Goal: Information Seeking & Learning: Learn about a topic

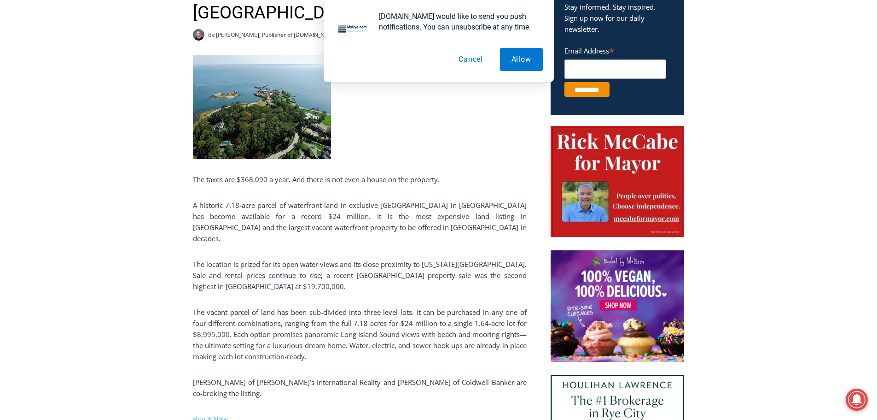
scroll to position [368, 0]
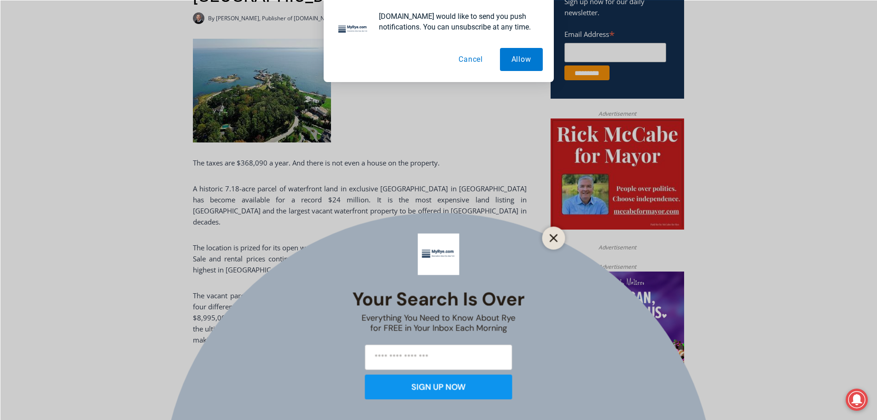
click at [555, 238] on icon "Close" at bounding box center [554, 237] width 8 height 8
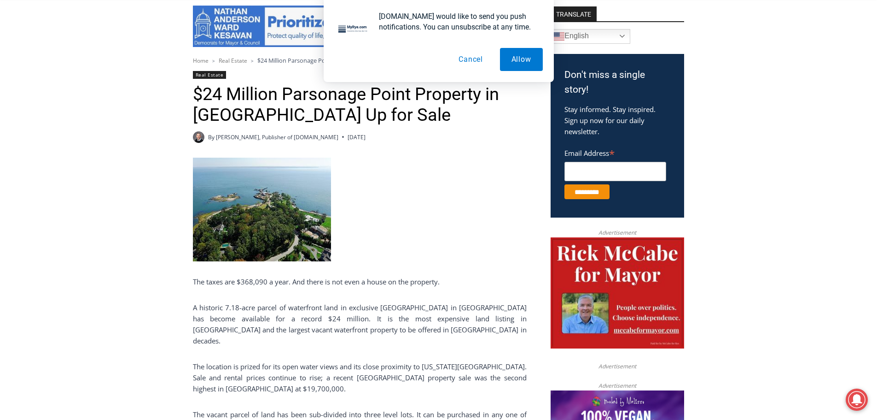
scroll to position [138, 0]
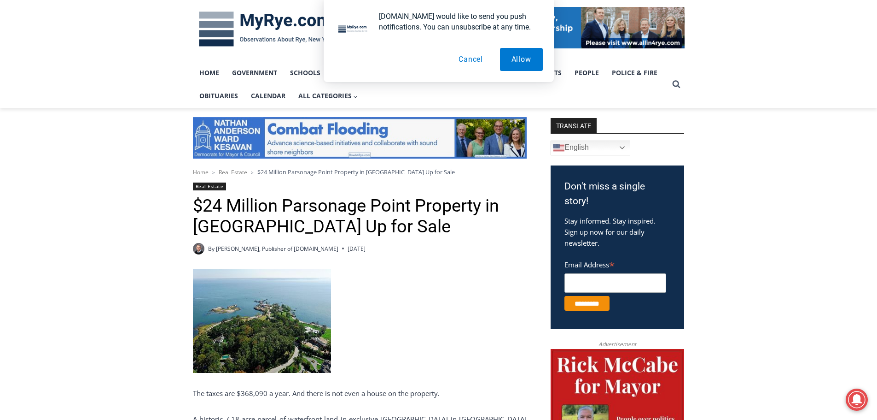
click at [253, 304] on img at bounding box center [262, 321] width 138 height 104
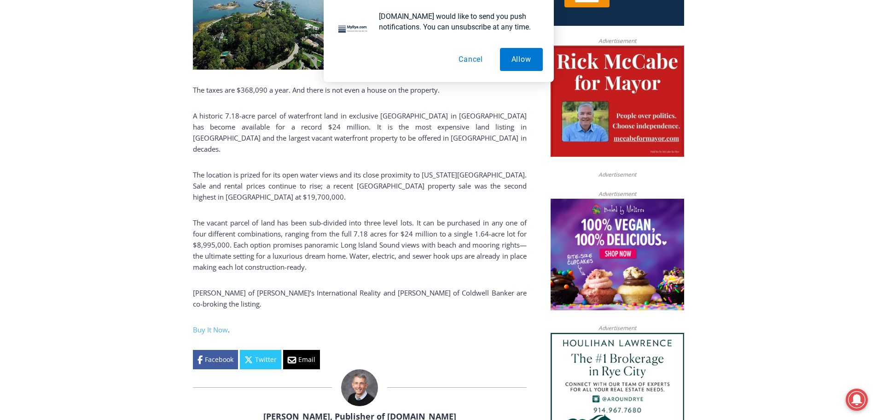
scroll to position [599, 0]
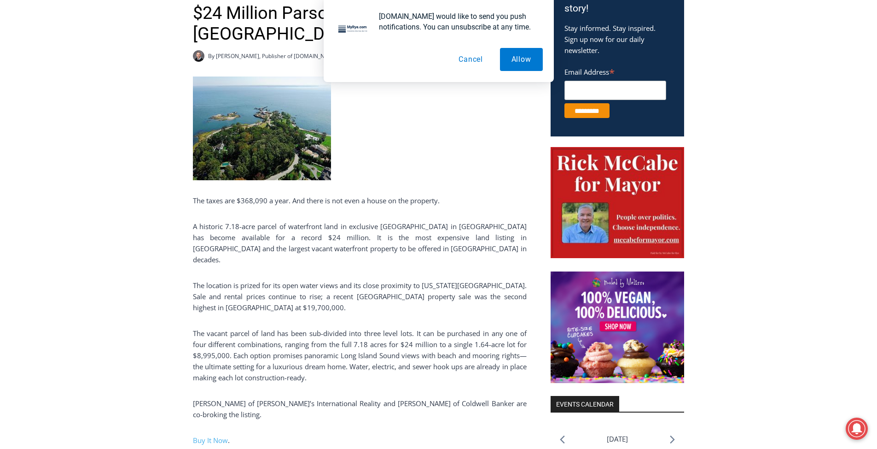
scroll to position [368, 0]
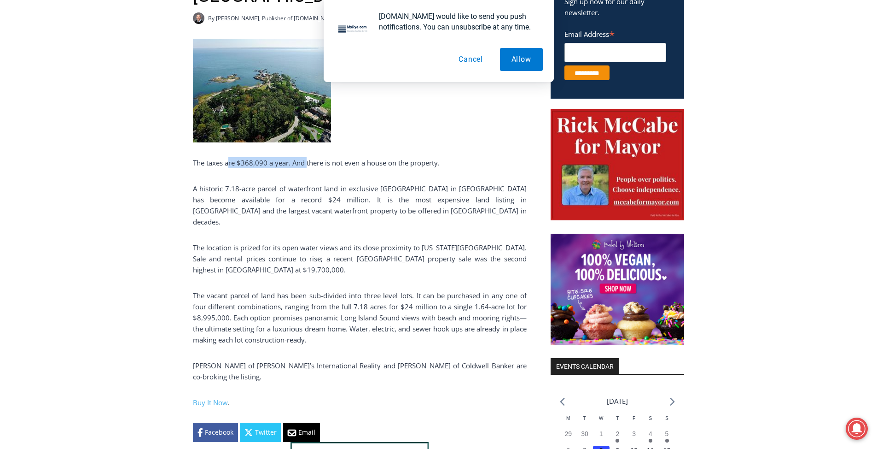
drag, startPoint x: 228, startPoint y: 164, endPoint x: 314, endPoint y: 158, distance: 85.9
click at [287, 158] on div "The taxes are $368,090 a year. And there is not even a house on the property. A…" at bounding box center [360, 240] width 334 height 403
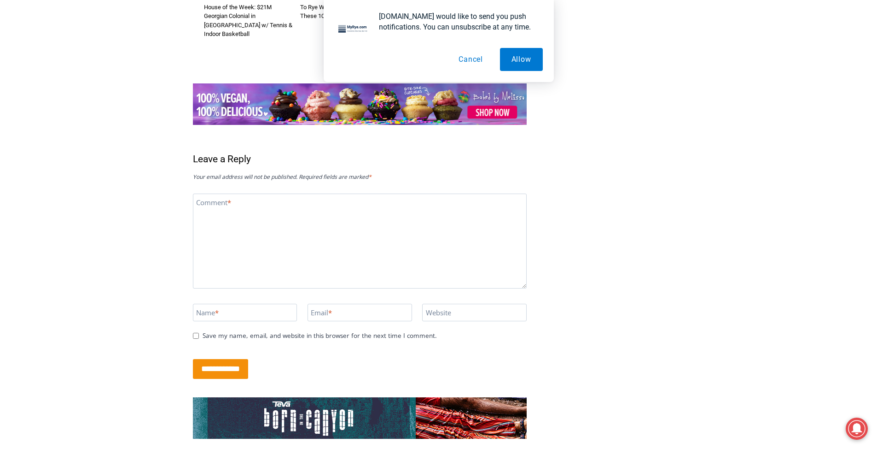
scroll to position [1581, 0]
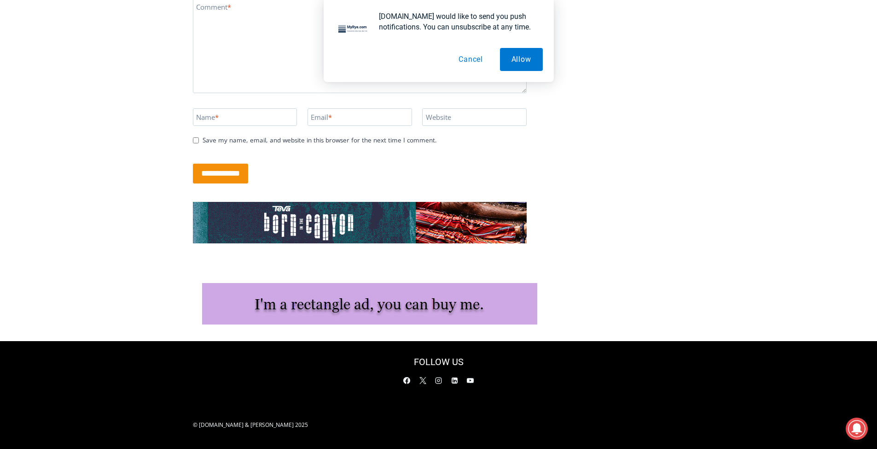
click at [287, 58] on button "Cancel" at bounding box center [470, 59] width 47 height 23
